Goal: Task Accomplishment & Management: Use online tool/utility

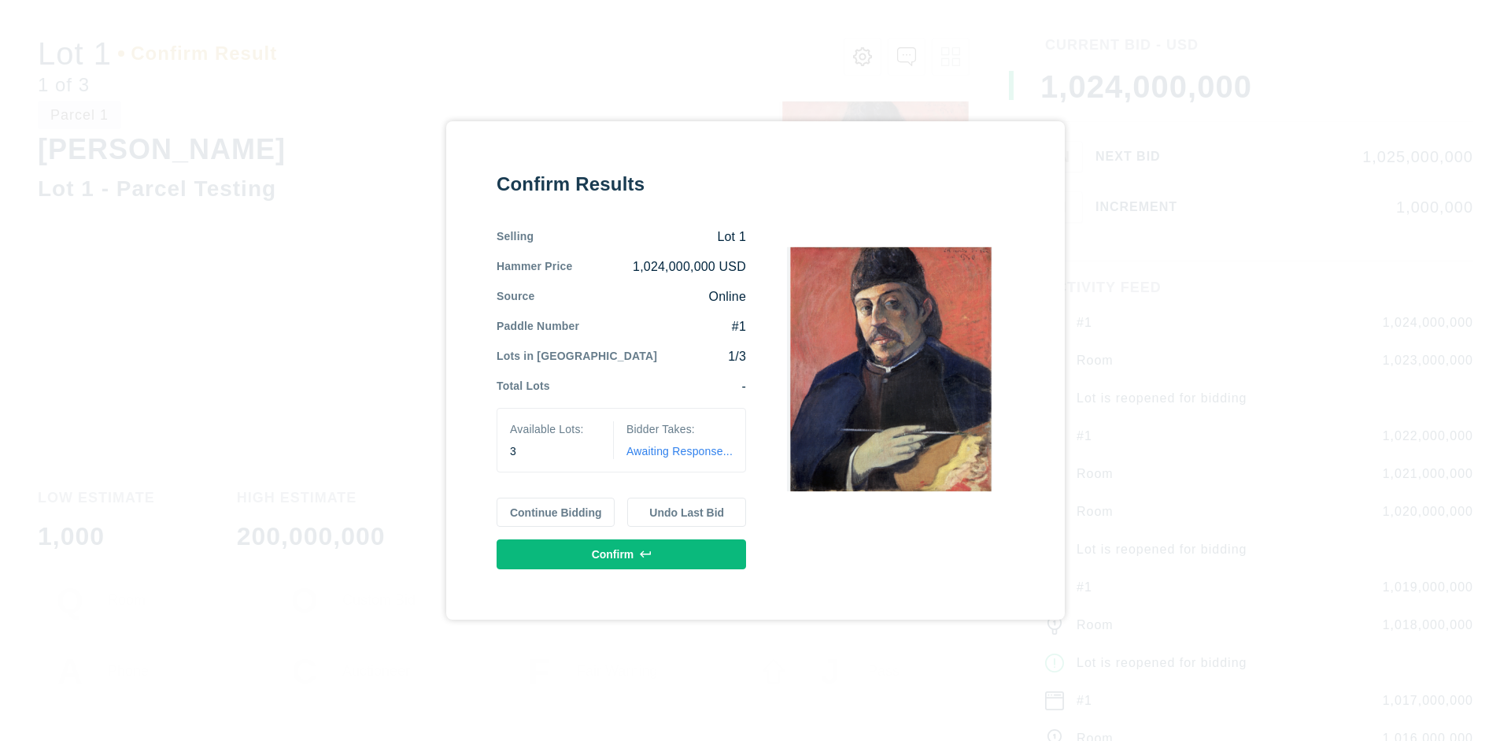
click at [556, 512] on button "Continue Bidding" at bounding box center [556, 512] width 119 height 30
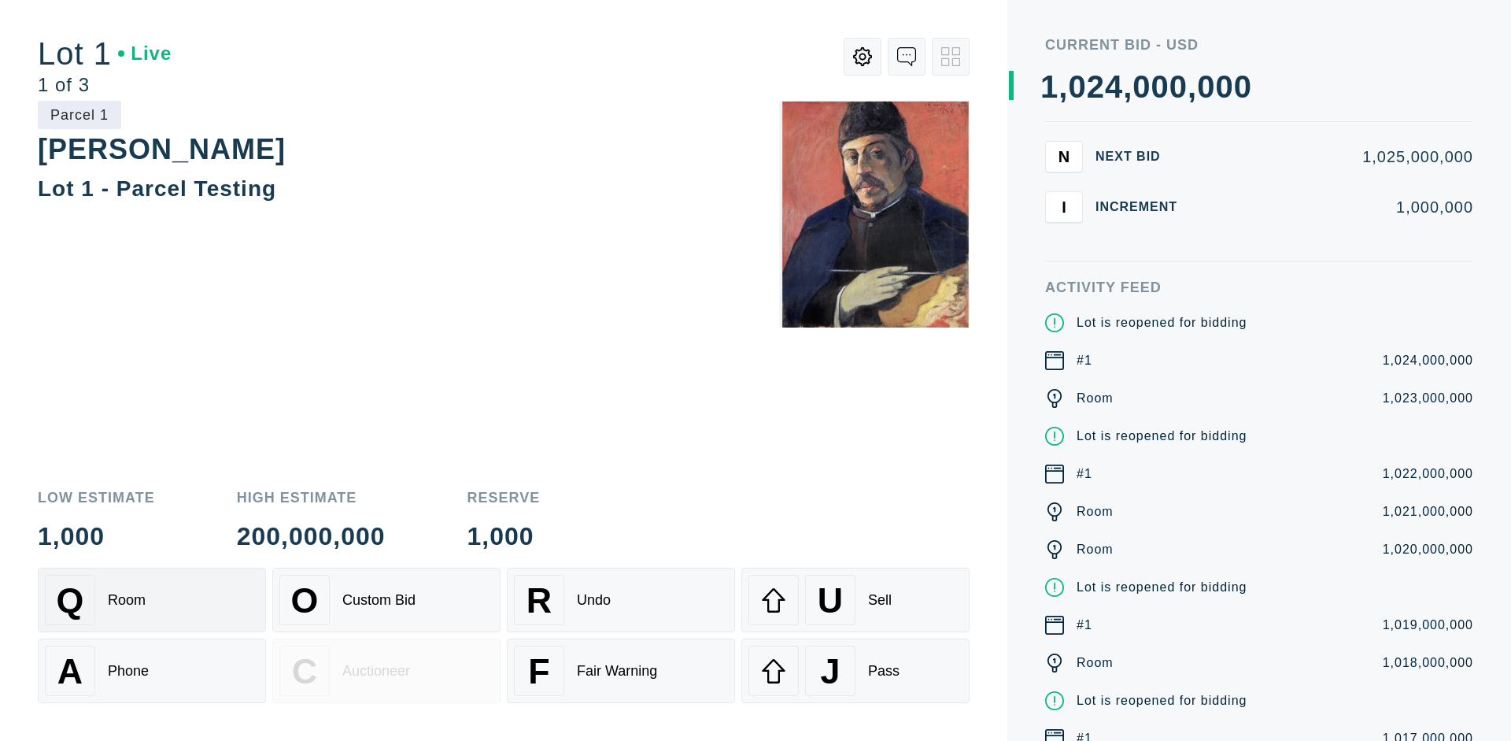
click at [152, 600] on div "Q Room" at bounding box center [152, 600] width 214 height 50
